Goal: Task Accomplishment & Management: Complete application form

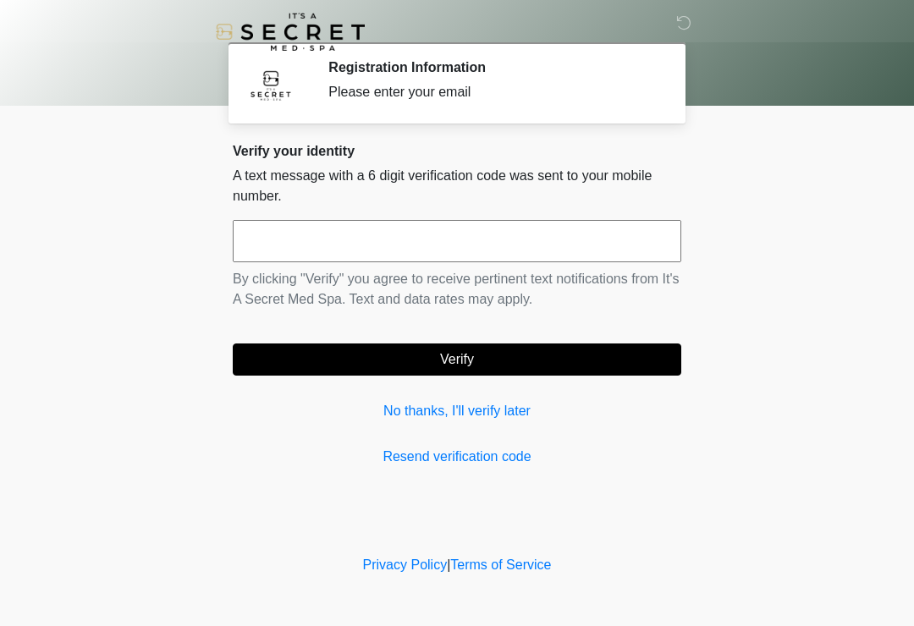
click at [392, 248] on input "text" at bounding box center [457, 241] width 449 height 42
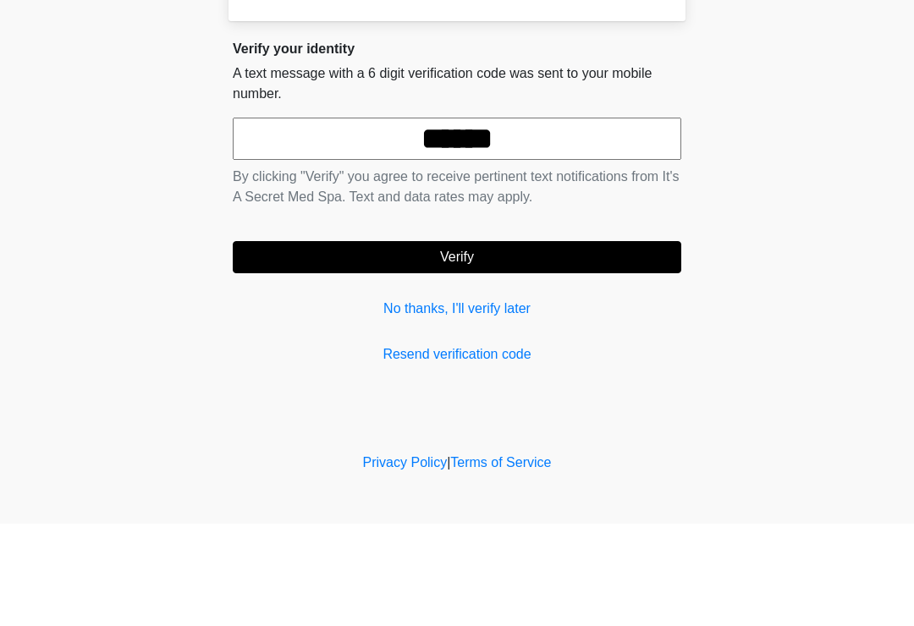
type input "******"
click at [758, 200] on body "‎ ‎ Registration Information Please enter your email Please connect to Wi-Fi no…" at bounding box center [457, 313] width 914 height 626
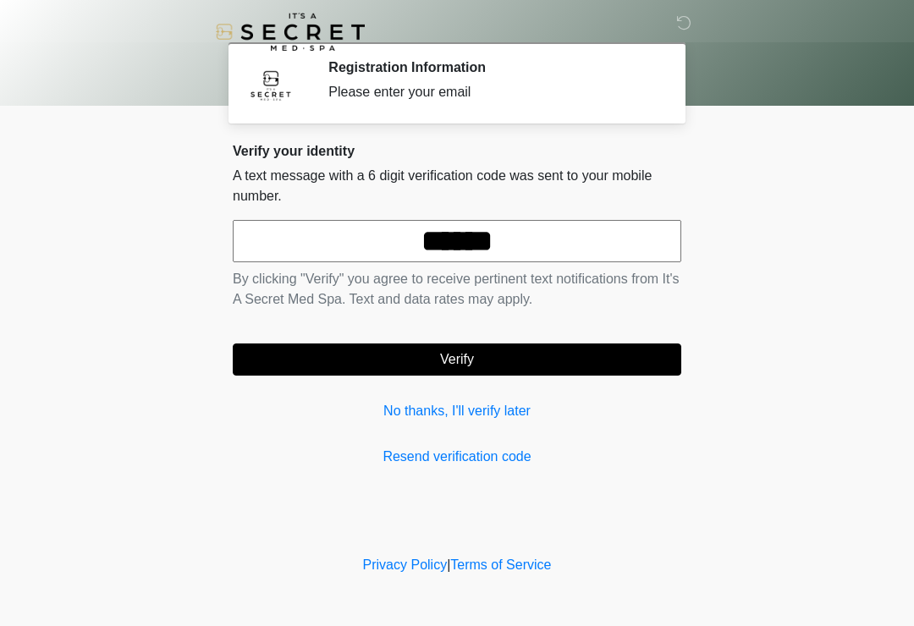
click at [527, 345] on button "Verify" at bounding box center [457, 360] width 449 height 32
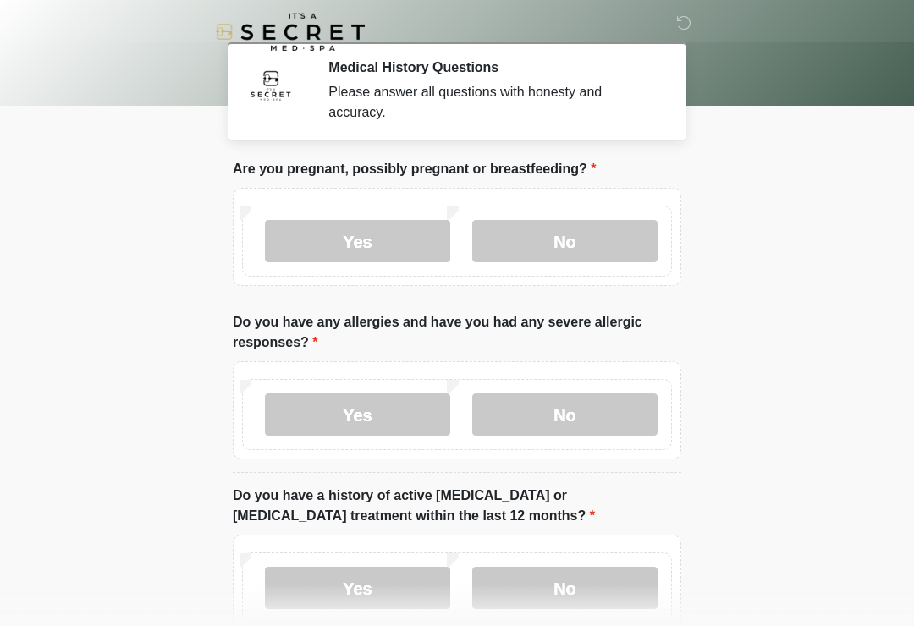
click at [561, 246] on label "No" at bounding box center [564, 241] width 185 height 42
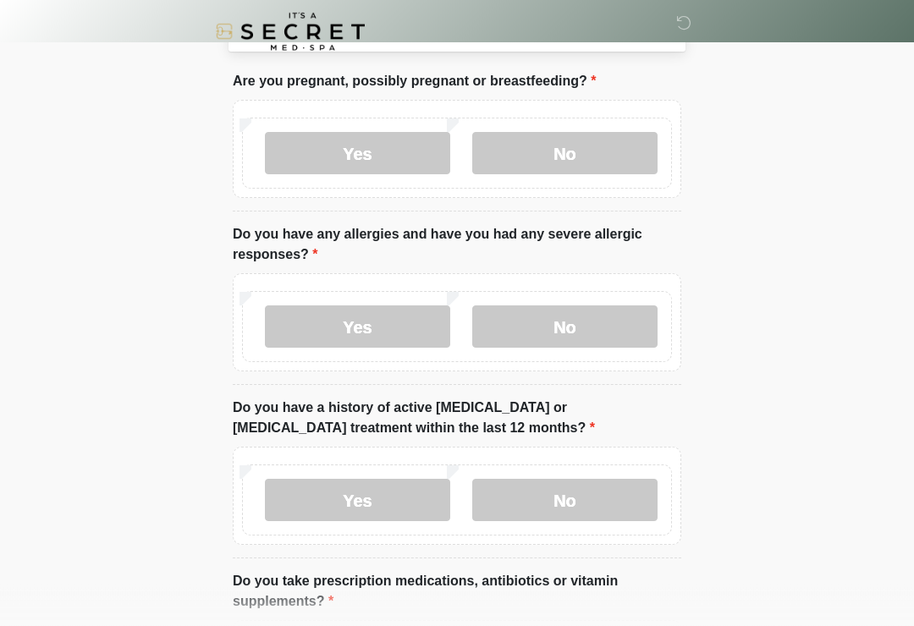
scroll to position [90, 0]
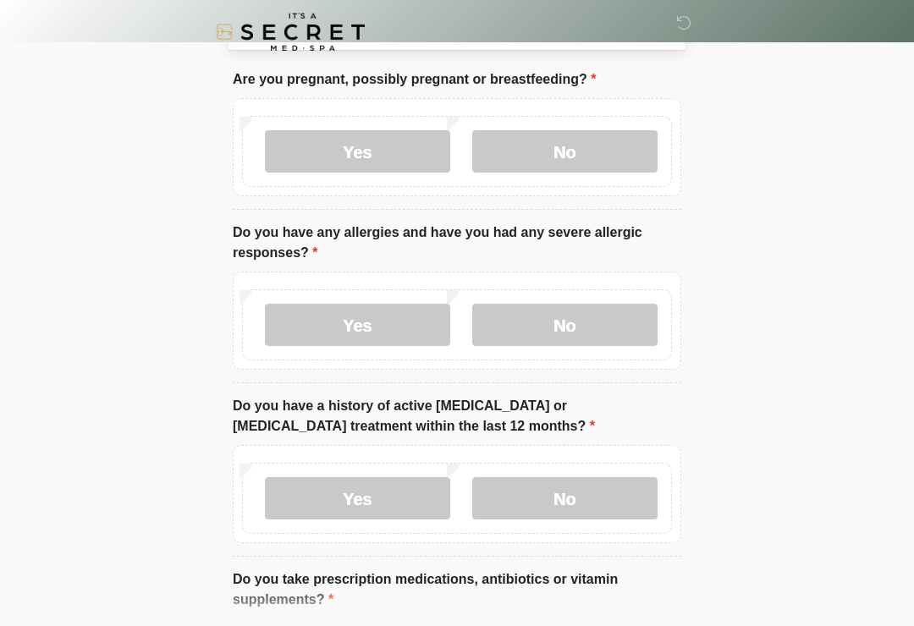
click at [581, 327] on label "No" at bounding box center [564, 325] width 185 height 42
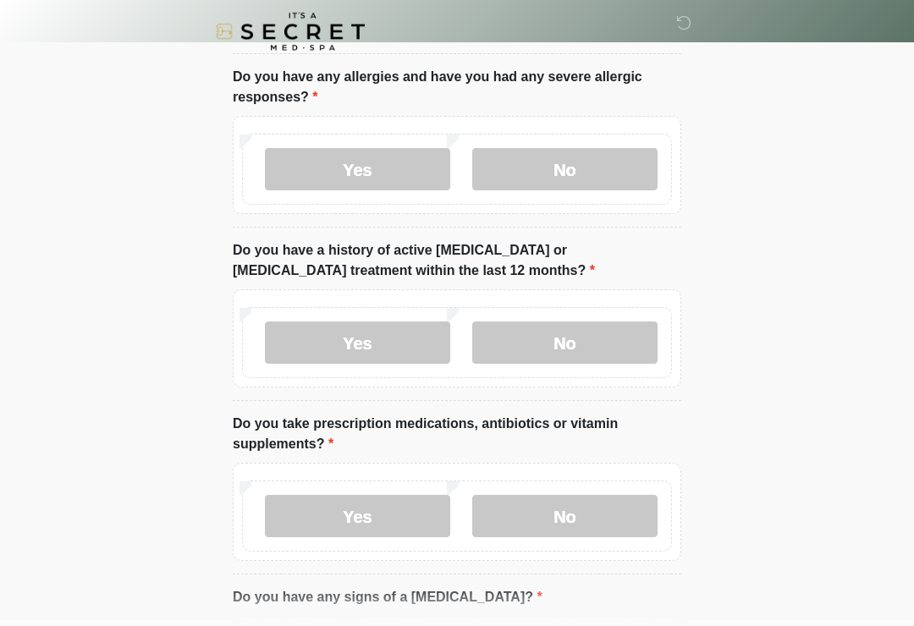
scroll to position [257, 0]
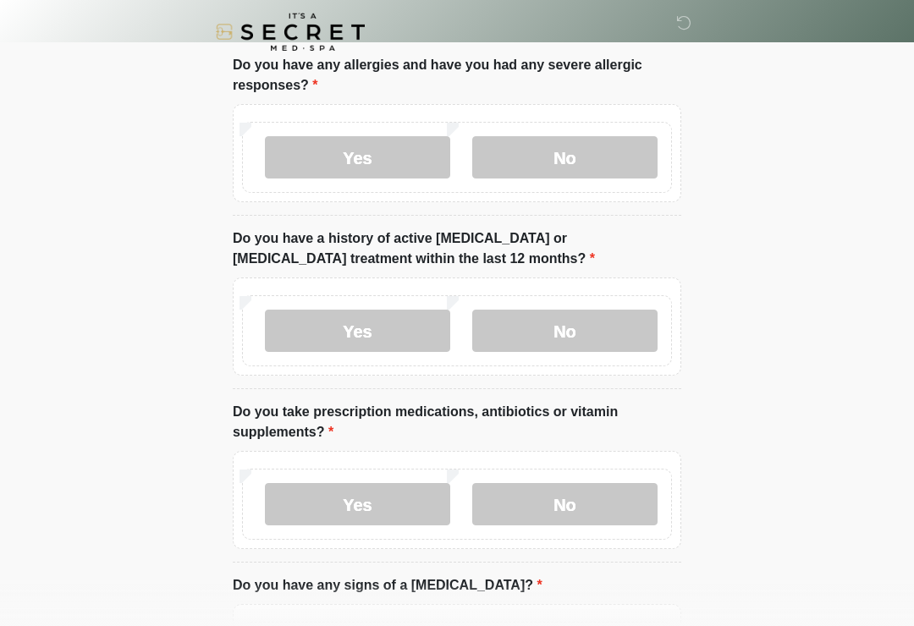
click at [401, 342] on label "Yes" at bounding box center [357, 331] width 185 height 42
click at [571, 328] on label "No" at bounding box center [564, 331] width 185 height 42
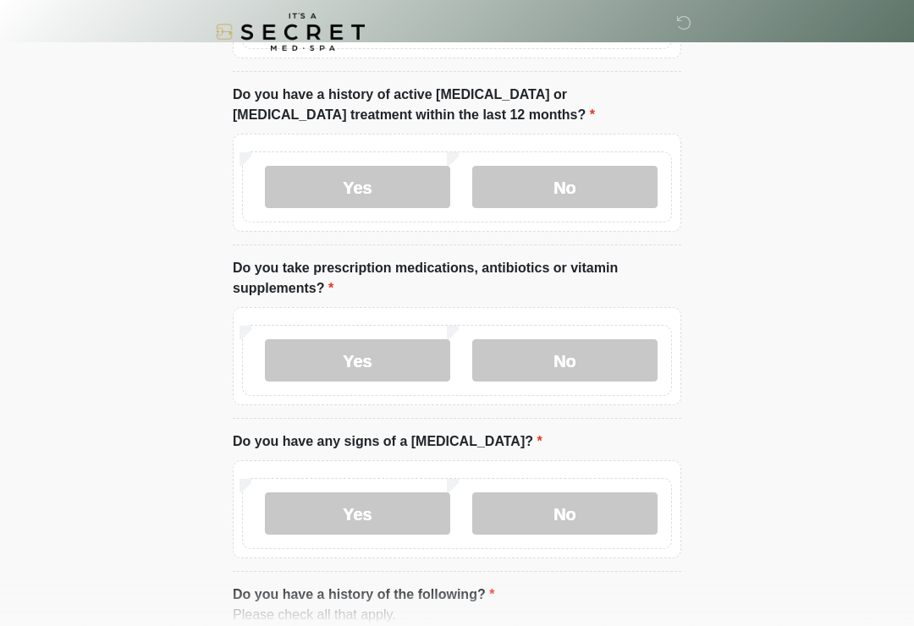
scroll to position [455, 0]
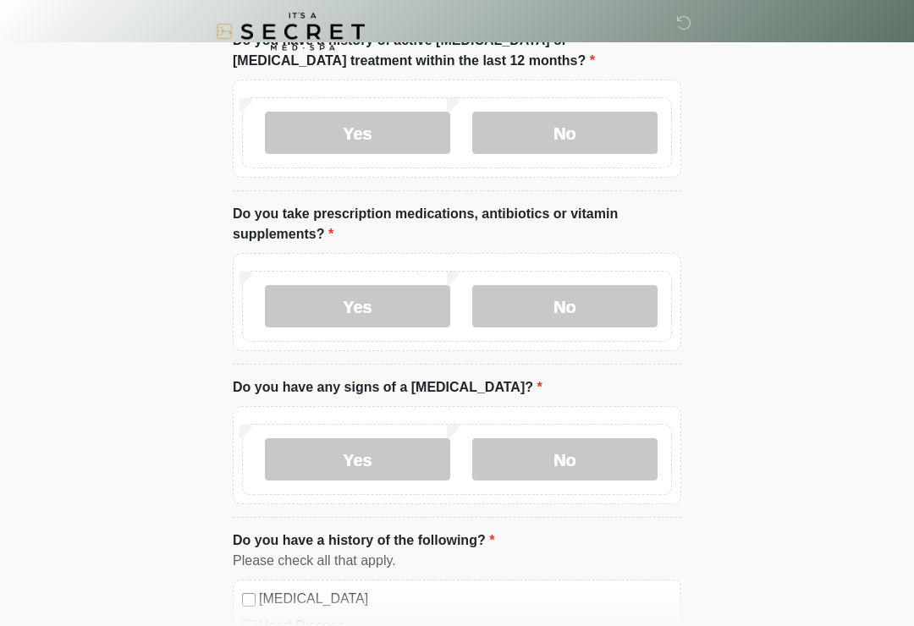
click at [415, 309] on label "Yes" at bounding box center [357, 307] width 185 height 42
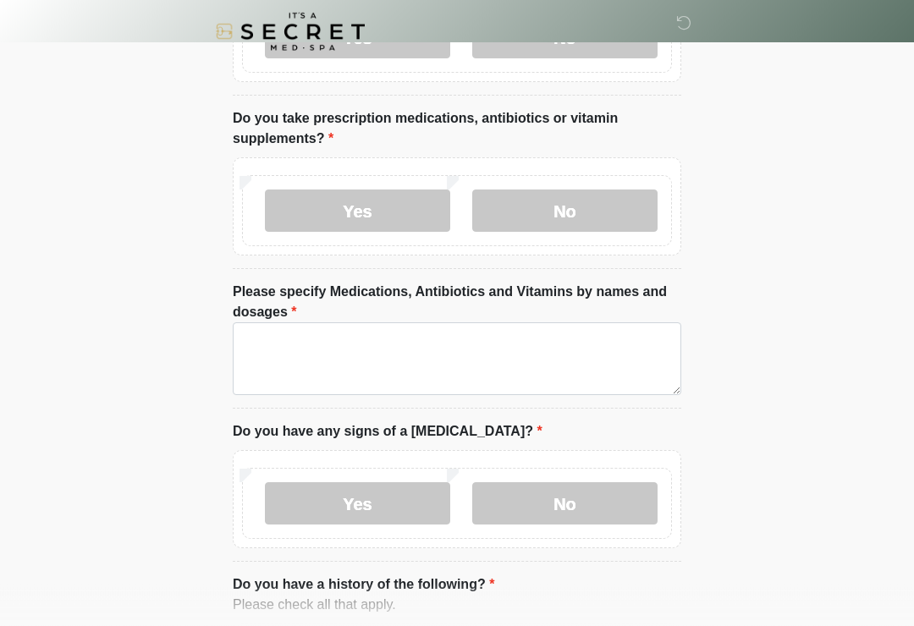
scroll to position [551, 0]
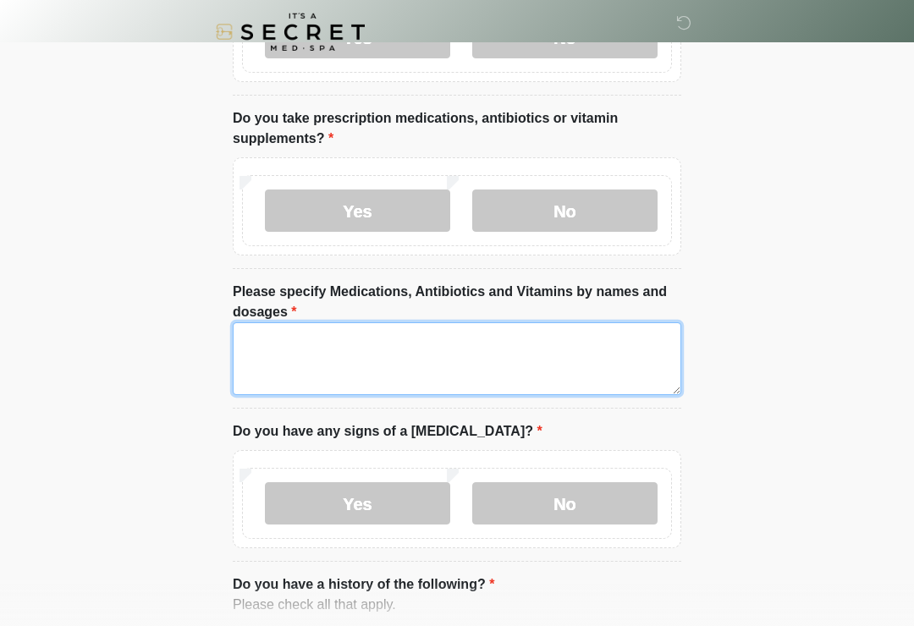
click at [477, 352] on textarea "Please specify Medications, Antibiotics and Vitamins by names and dosages" at bounding box center [457, 359] width 449 height 73
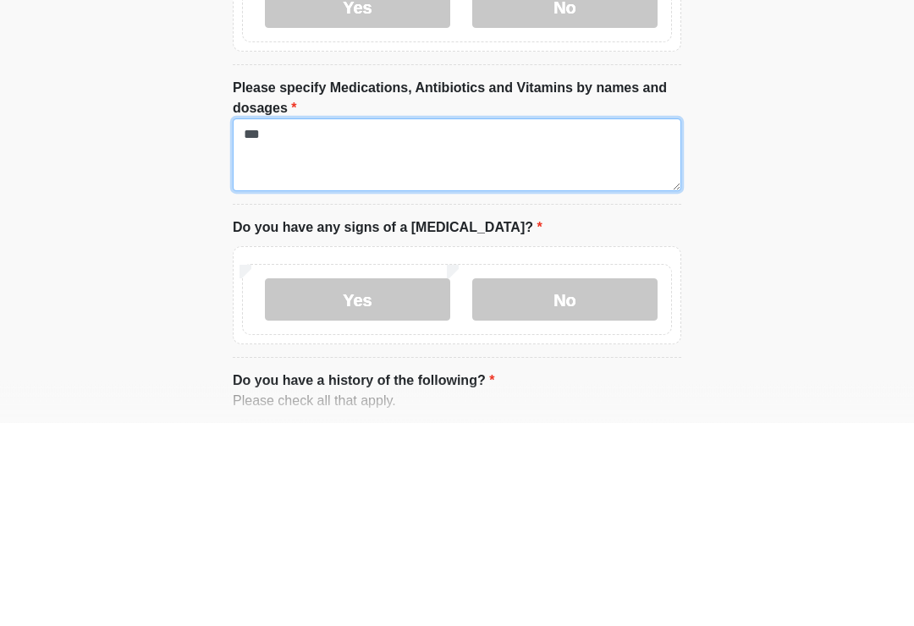
type textarea "***"
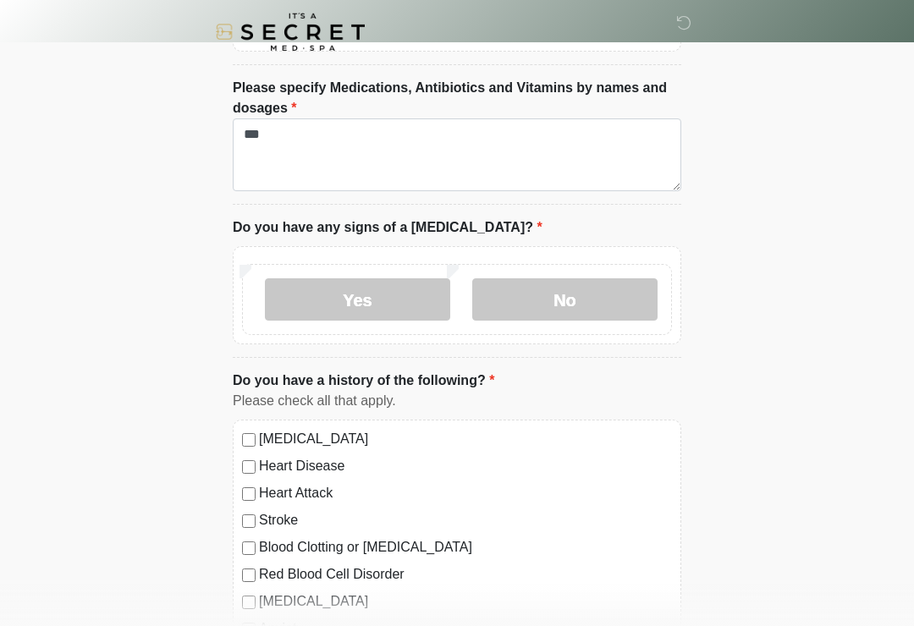
click at [601, 300] on label "No" at bounding box center [564, 299] width 185 height 42
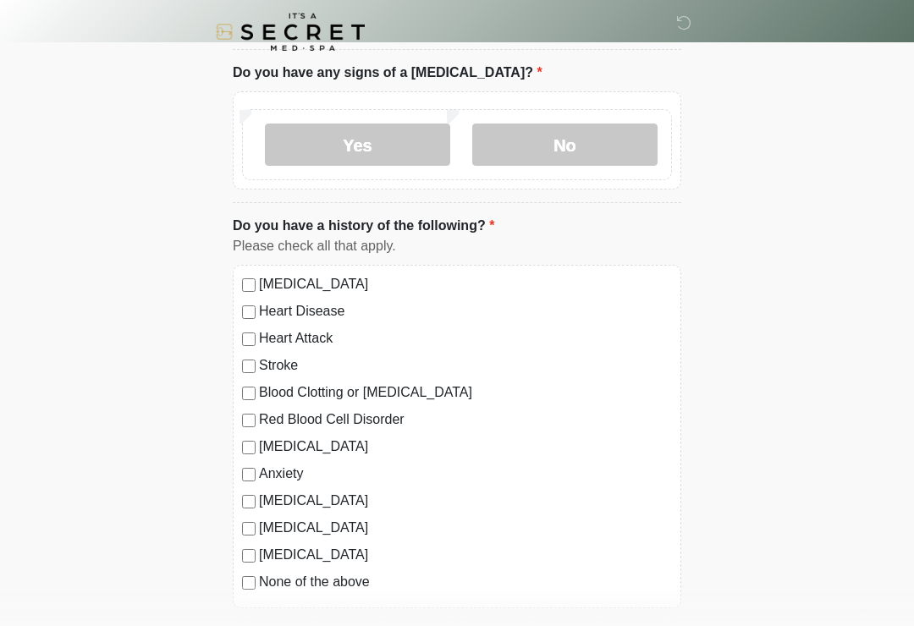
scroll to position [917, 0]
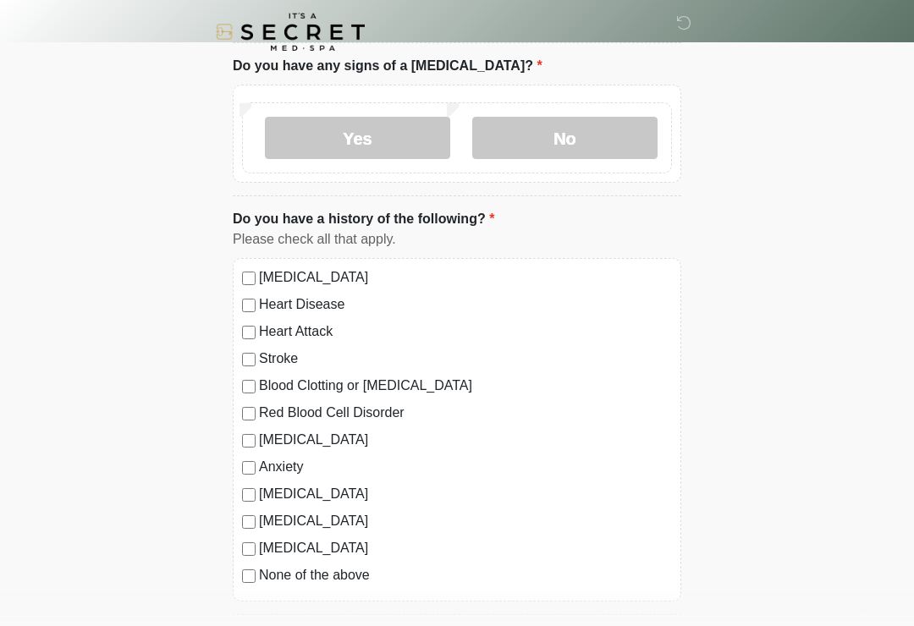
click at [242, 580] on div "None of the above" at bounding box center [457, 575] width 430 height 20
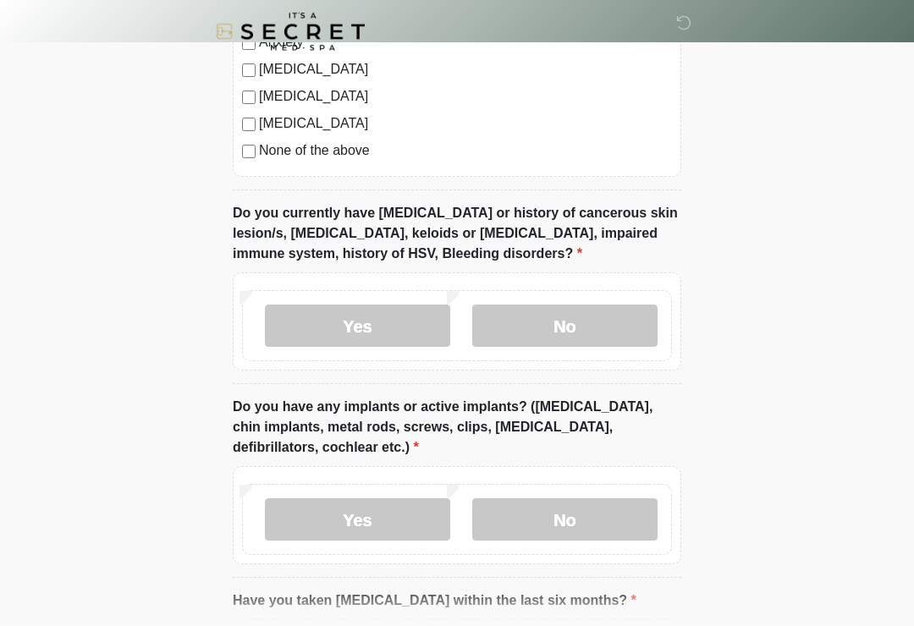
scroll to position [1343, 0]
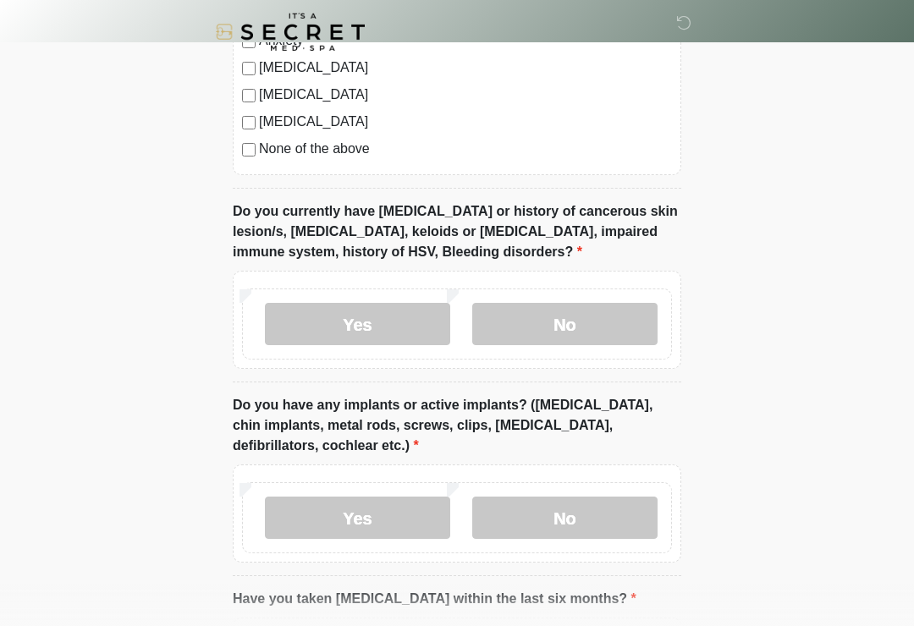
click at [562, 325] on label "No" at bounding box center [564, 324] width 185 height 42
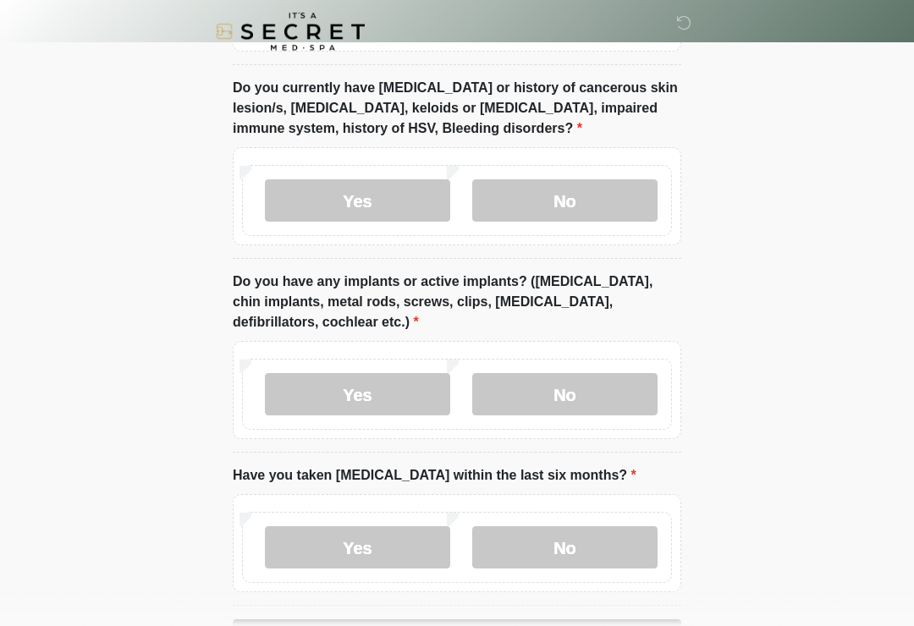
scroll to position [1469, 0]
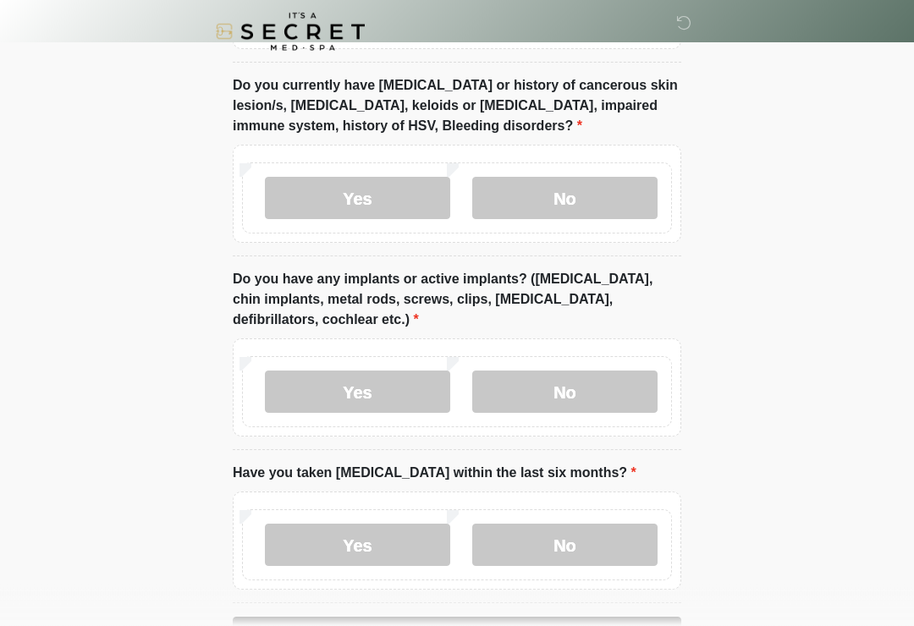
click at [414, 389] on label "Yes" at bounding box center [357, 393] width 185 height 42
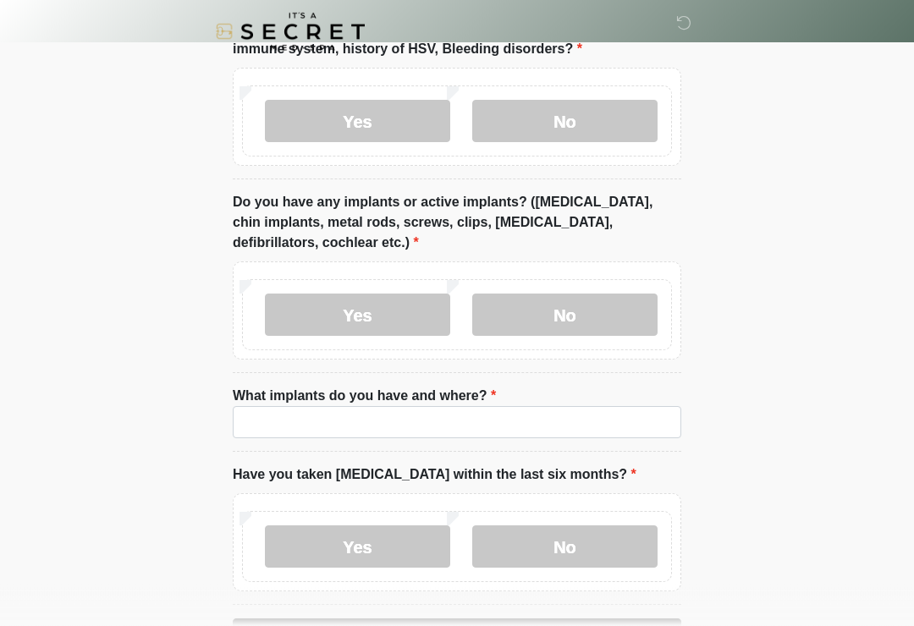
scroll to position [1552, 0]
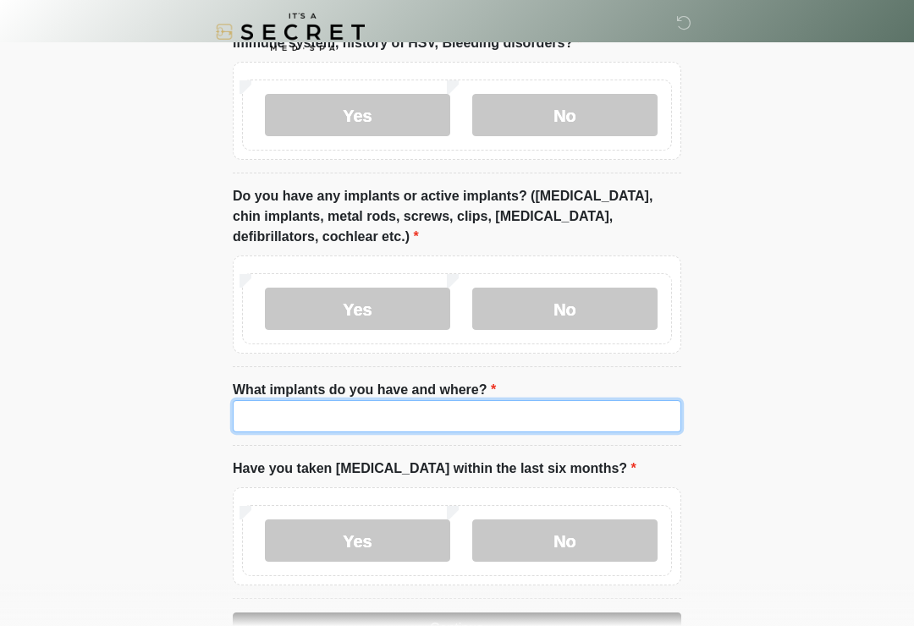
click at [463, 421] on input "What implants do you have and where?" at bounding box center [457, 416] width 449 height 32
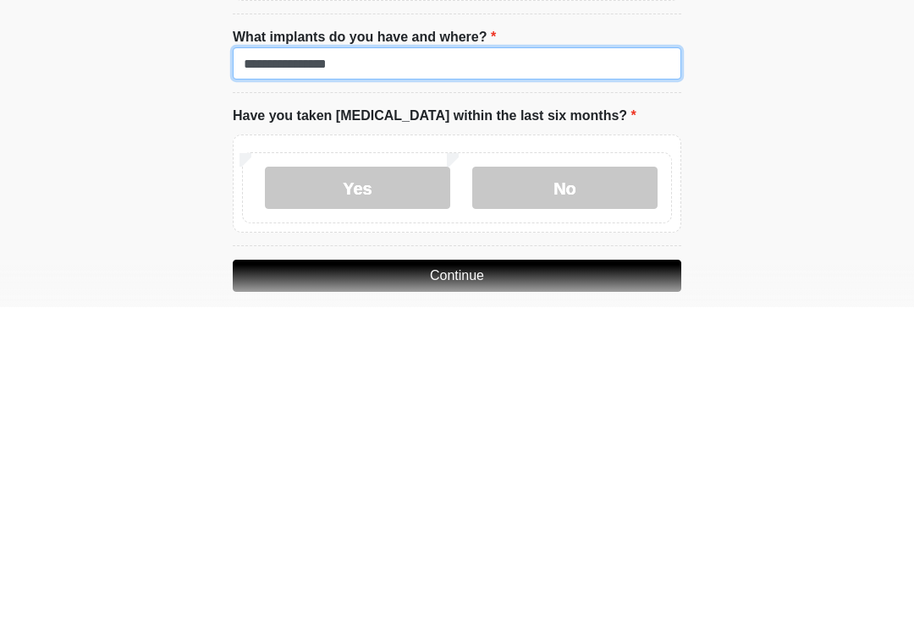
scroll to position [1587, 0]
type input "**********"
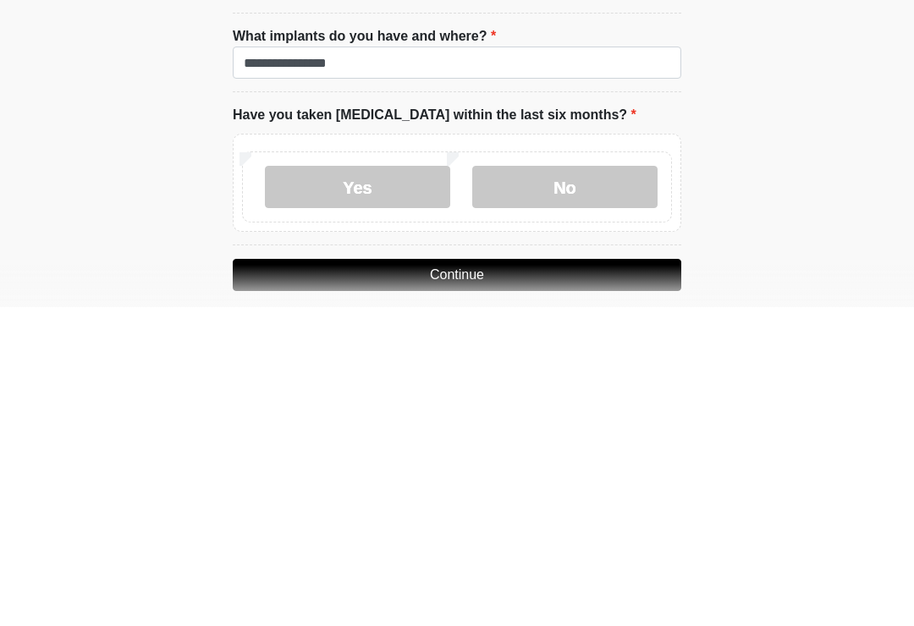
click at [565, 485] on label "No" at bounding box center [564, 506] width 185 height 42
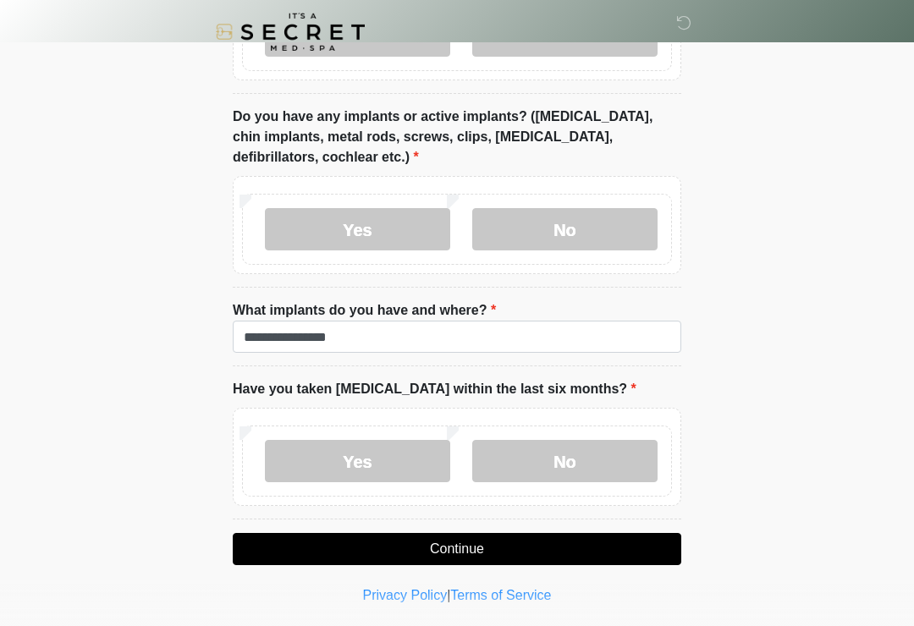
click at [555, 560] on button "Continue" at bounding box center [457, 549] width 449 height 32
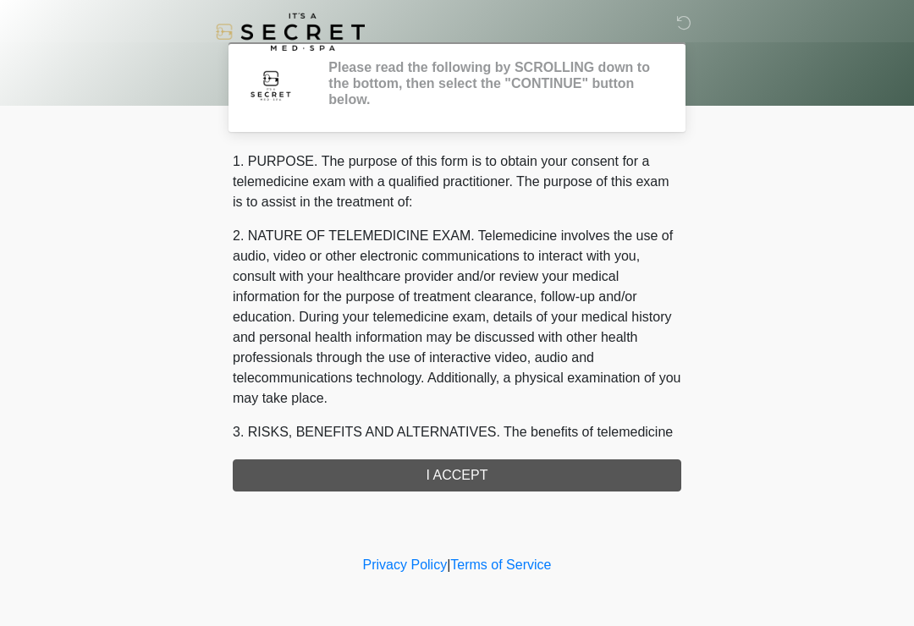
scroll to position [0, 0]
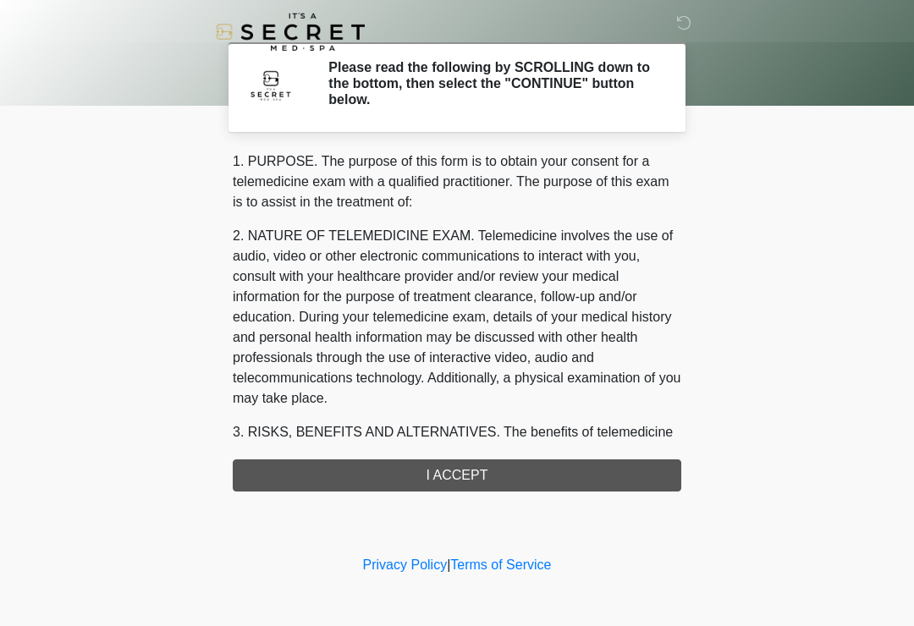
click at [639, 482] on div "1. PURPOSE. The purpose of this form is to obtain your consent for a telemedici…" at bounding box center [457, 322] width 449 height 340
click at [493, 464] on div "1. PURPOSE. The purpose of this form is to obtain your consent for a telemedici…" at bounding box center [457, 322] width 449 height 340
click at [511, 477] on div "1. PURPOSE. The purpose of this form is to obtain your consent for a telemedici…" at bounding box center [457, 322] width 449 height 340
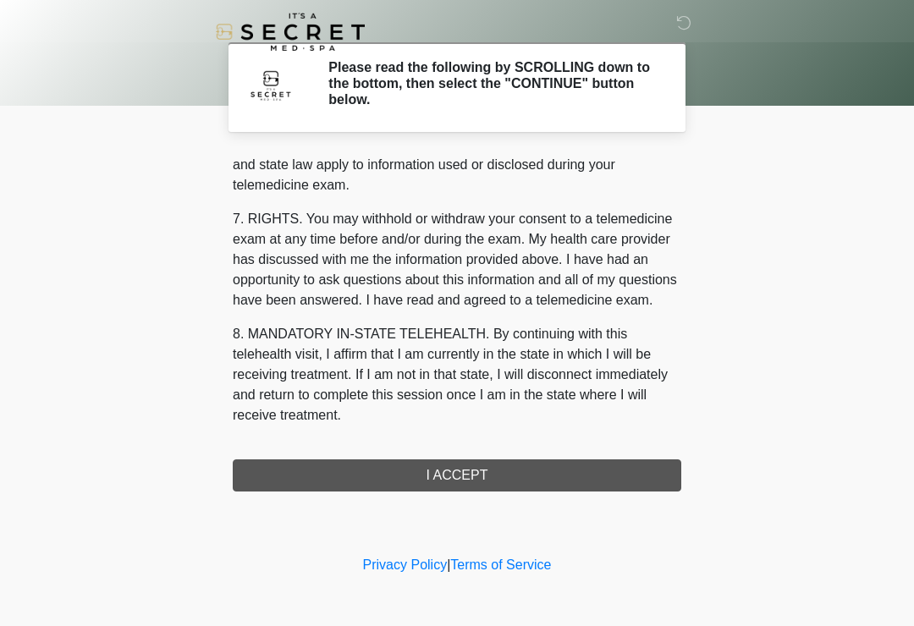
click at [493, 467] on button "I ACCEPT" at bounding box center [457, 476] width 449 height 32
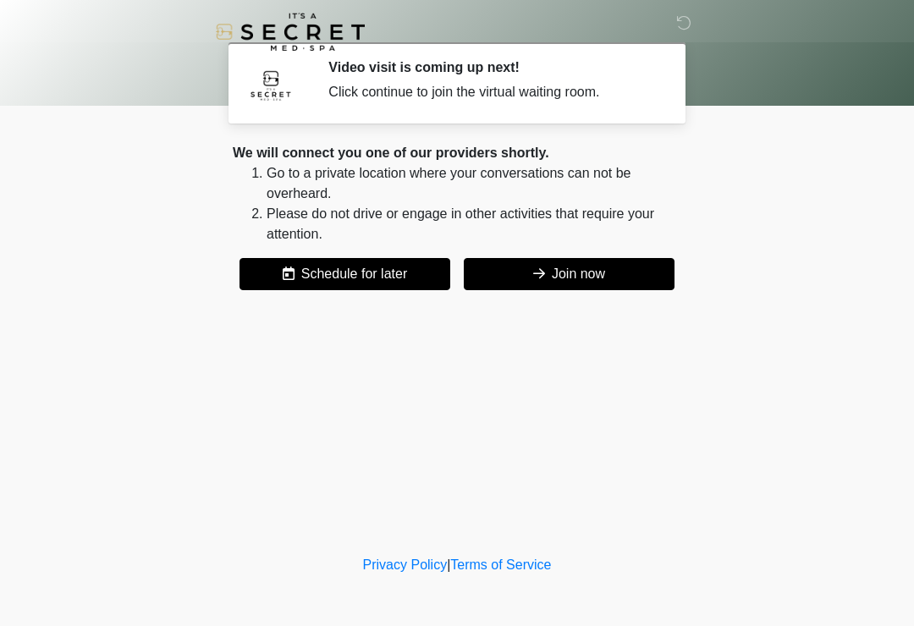
click at [621, 272] on button "Join now" at bounding box center [569, 274] width 211 height 32
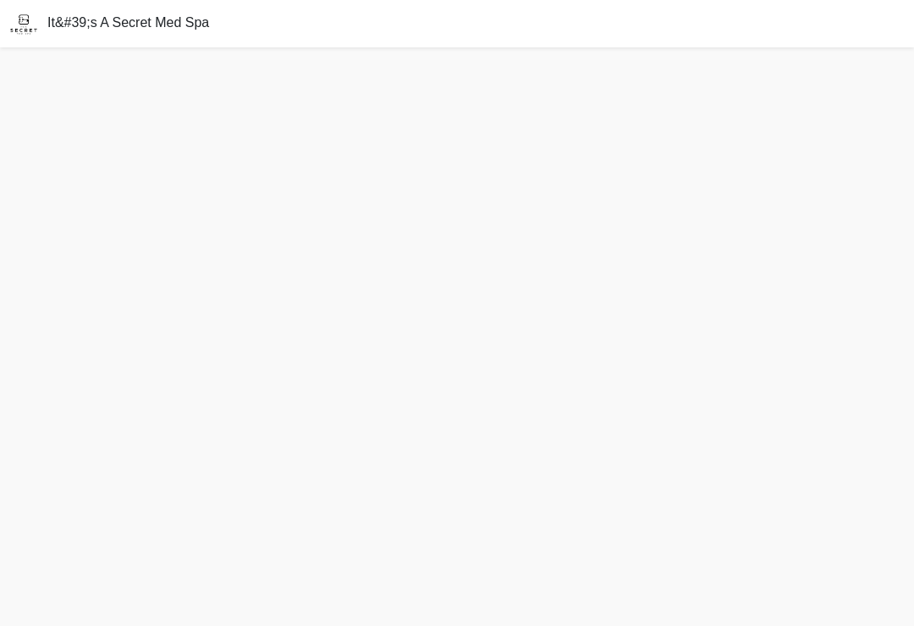
scroll to position [31, 0]
